Goal: Information Seeking & Learning: Learn about a topic

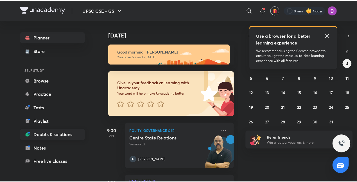
scroll to position [44, 0]
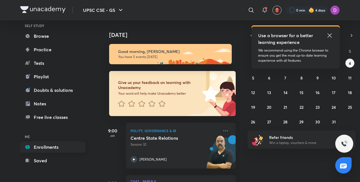
click at [63, 143] on link "Enrollments" at bounding box center [52, 146] width 65 height 11
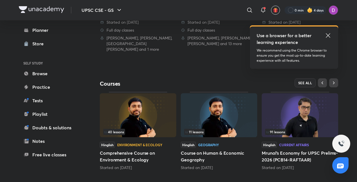
scroll to position [212, 0]
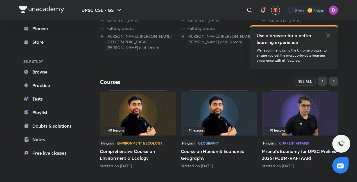
click at [309, 120] on img at bounding box center [300, 113] width 77 height 44
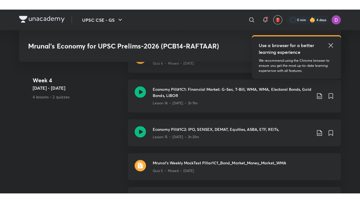
scroll to position [971, 0]
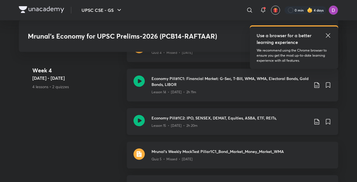
click at [207, 115] on h3 "Economy Pill#1C2: IPO, SENSEX, DEMAT, Equities, ASBA, ETF, REITs," at bounding box center [231, 118] width 158 height 6
